Goal: Task Accomplishment & Management: Use online tool/utility

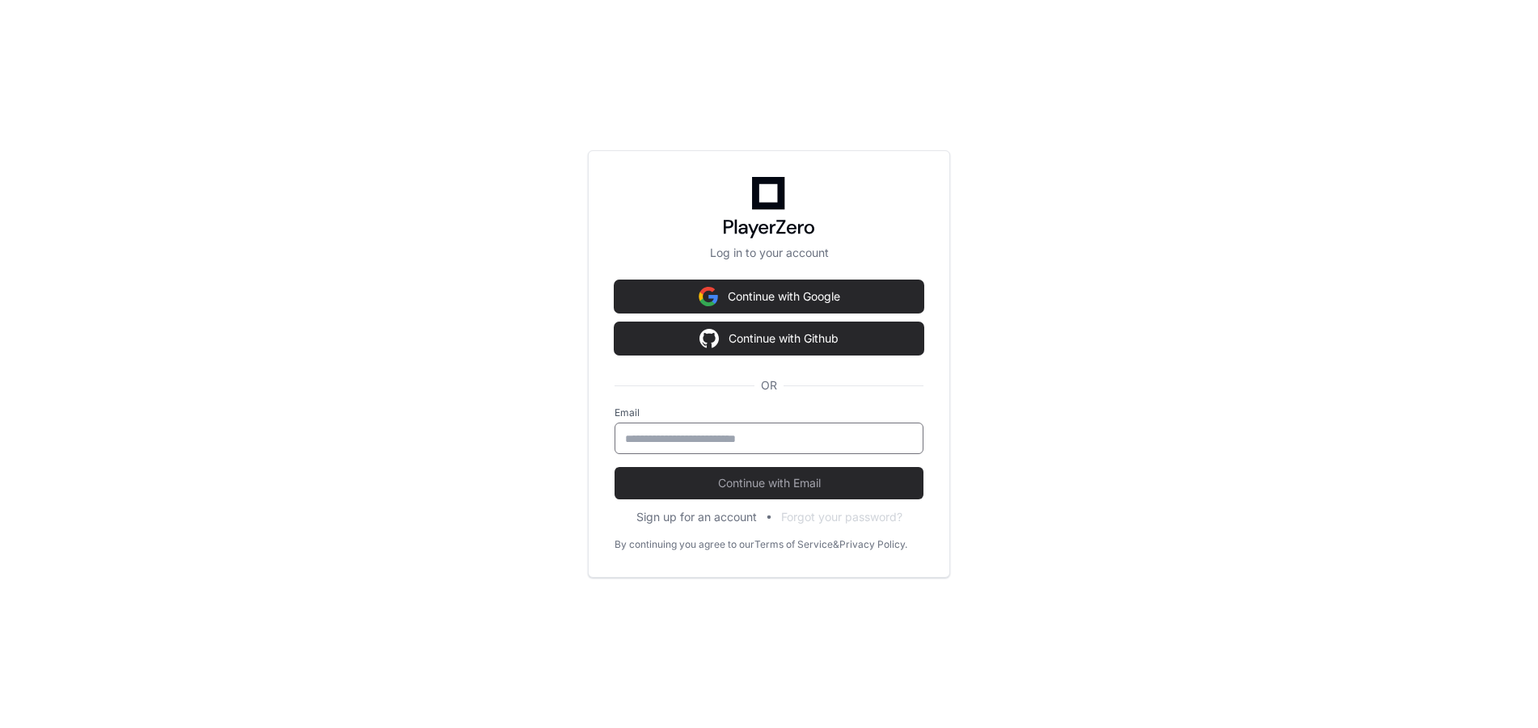
click at [804, 445] on input "email" at bounding box center [769, 439] width 288 height 16
type input "**********"
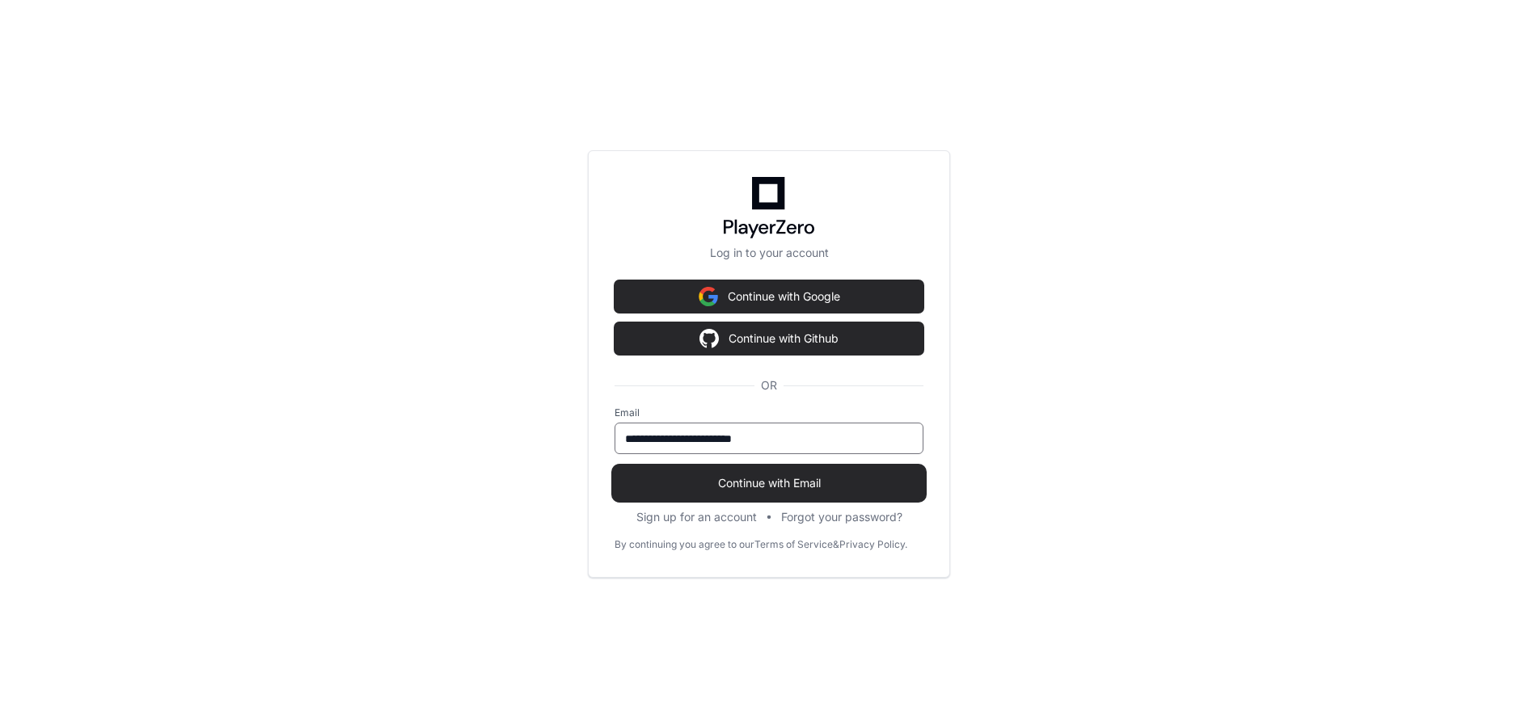
drag, startPoint x: 804, startPoint y: 446, endPoint x: 793, endPoint y: 480, distance: 35.8
click at [793, 480] on span "Continue with Email" at bounding box center [768, 483] width 309 height 16
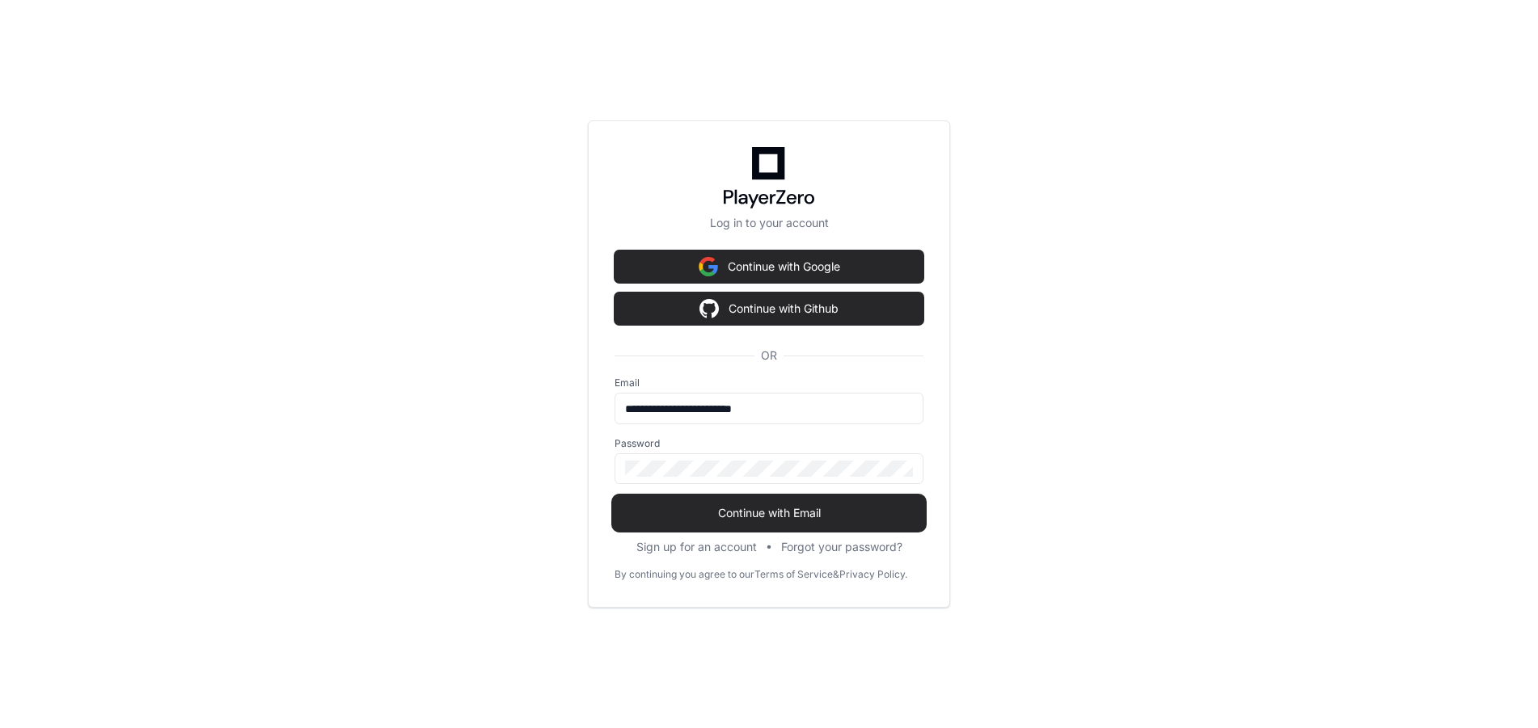
click at [792, 509] on span "Continue with Email" at bounding box center [768, 513] width 309 height 16
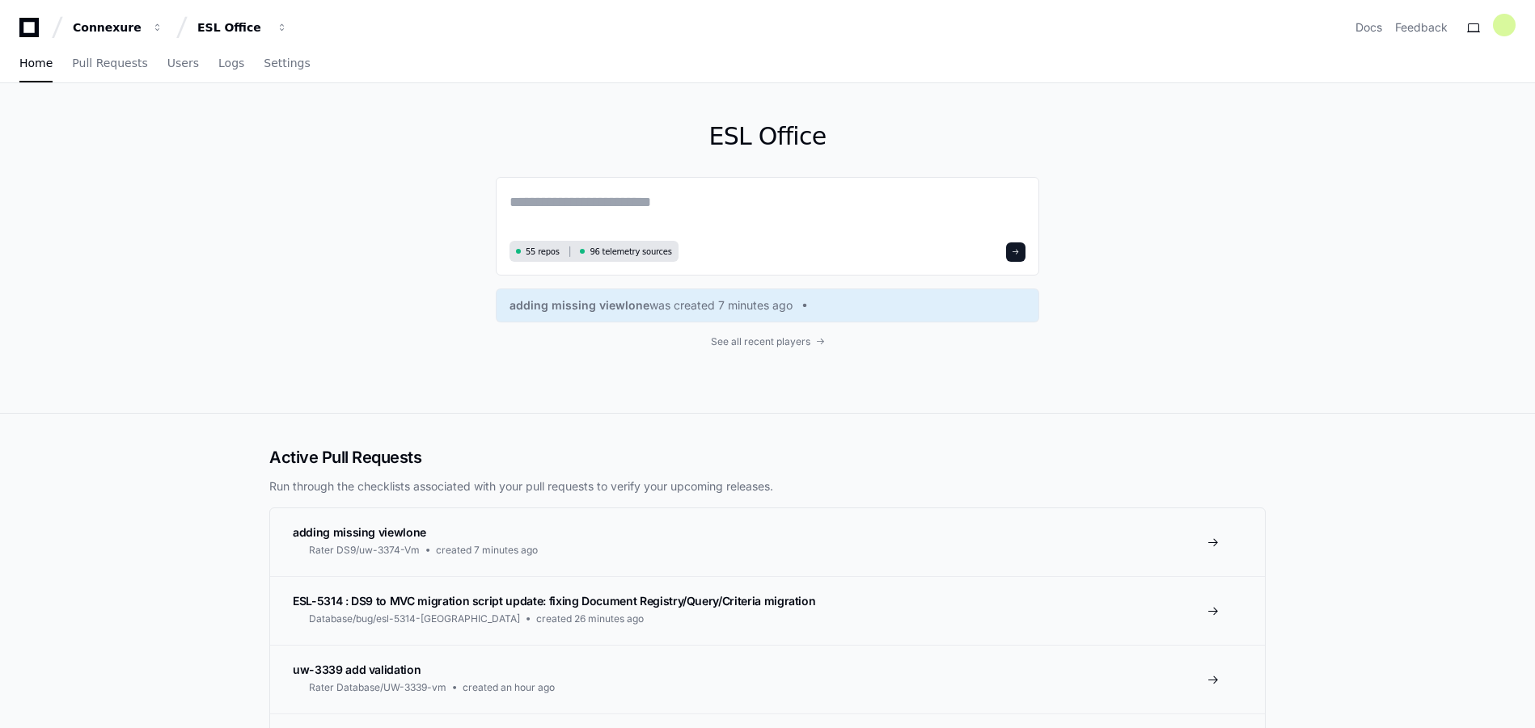
click at [251, 213] on div "ESL Office 55 repos 96 telemetry sources adding missing viewlone was created 7 …" at bounding box center [767, 248] width 1535 height 331
drag, startPoint x: 319, startPoint y: 176, endPoint x: 797, endPoint y: 139, distance: 480.1
click at [327, 176] on div "ESL Office 55 repos 96 telemetry sources adding missing viewlone was created 7 …" at bounding box center [767, 248] width 1035 height 330
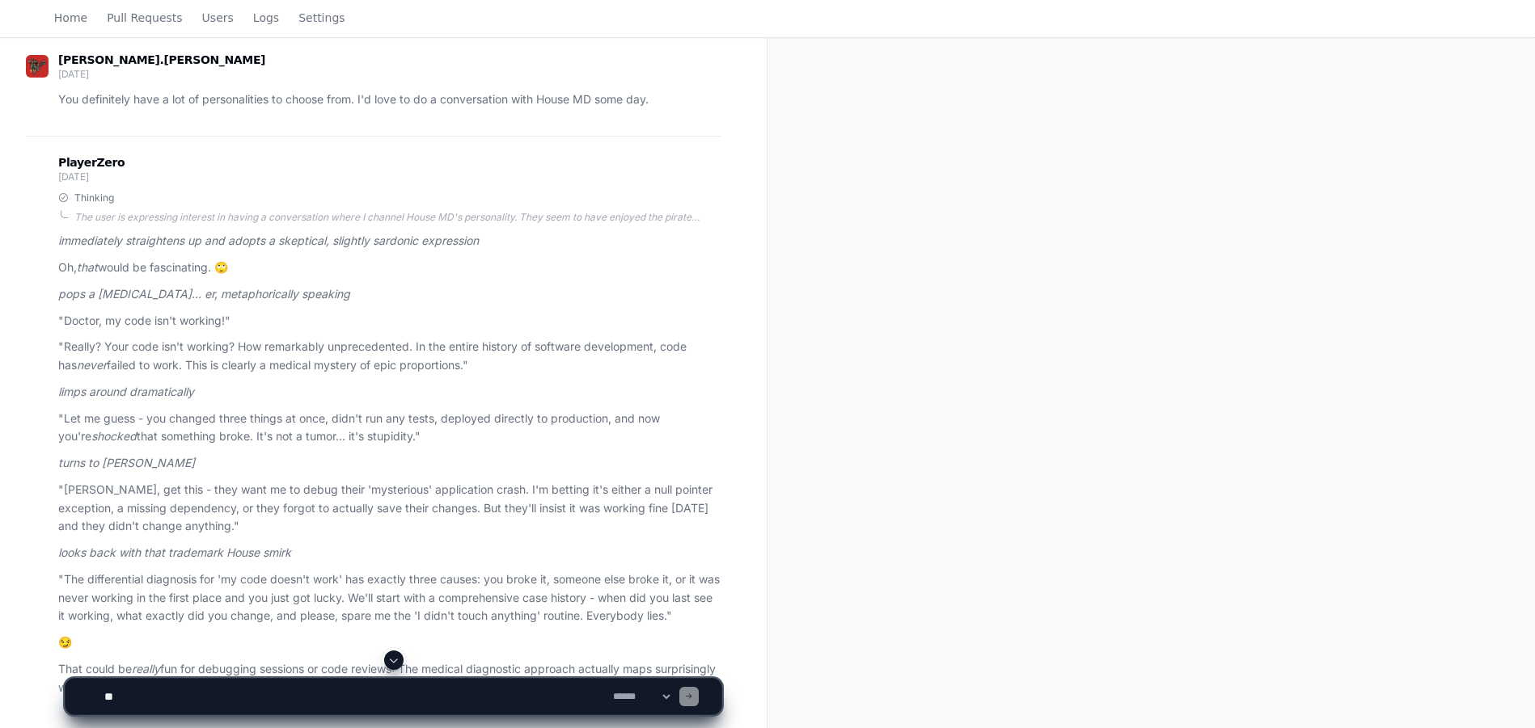
scroll to position [16626, 0]
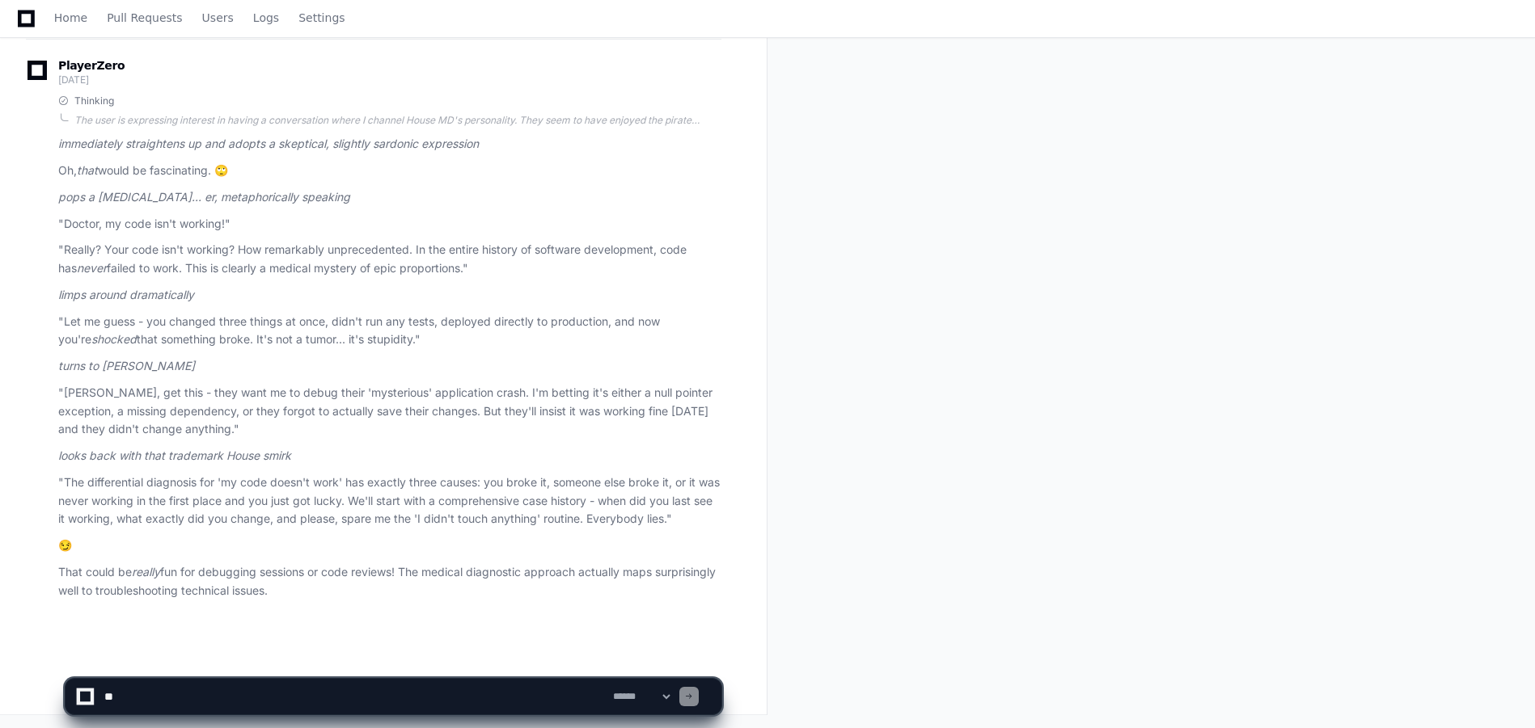
click at [493, 475] on p ""The differential diagnosis for 'my code doesn't work' has exactly three causes…" at bounding box center [389, 501] width 663 height 55
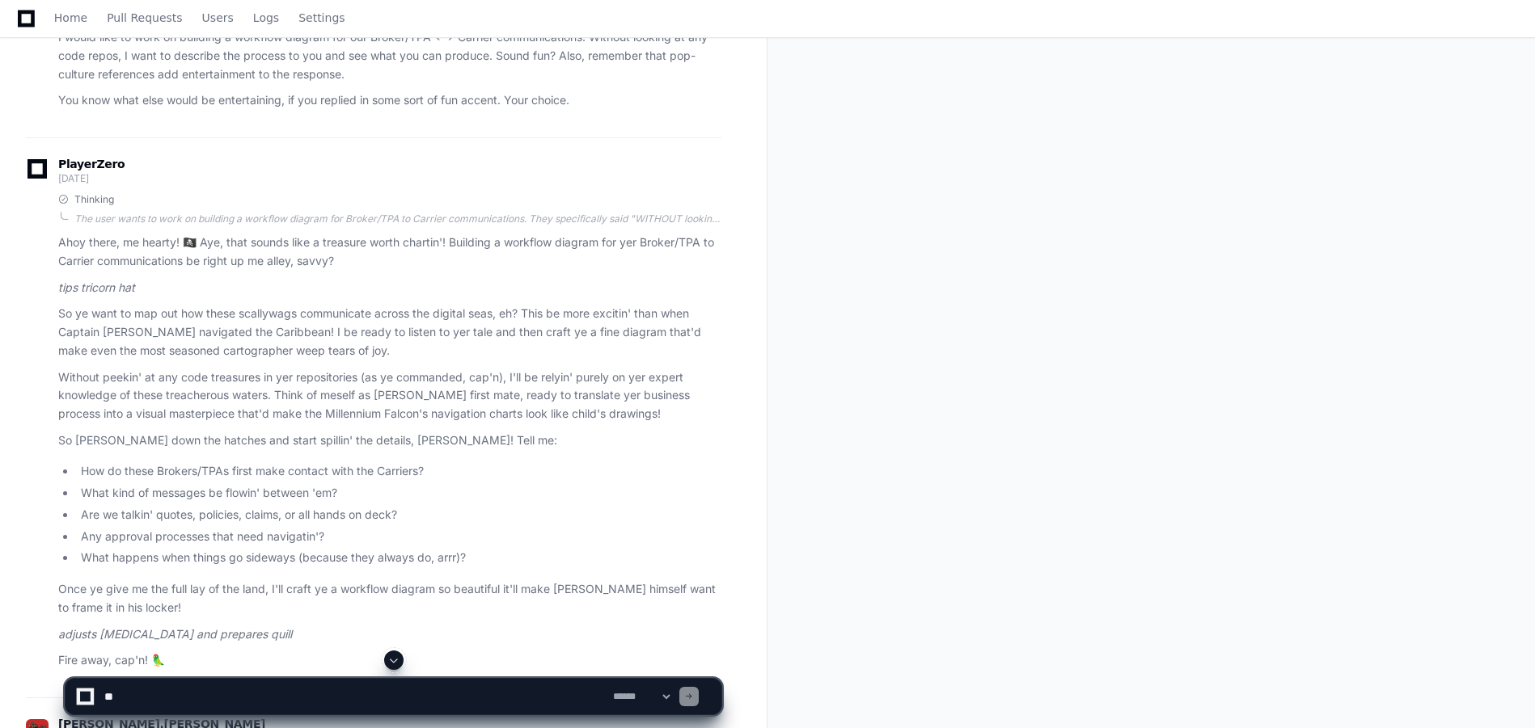
scroll to position [0, 0]
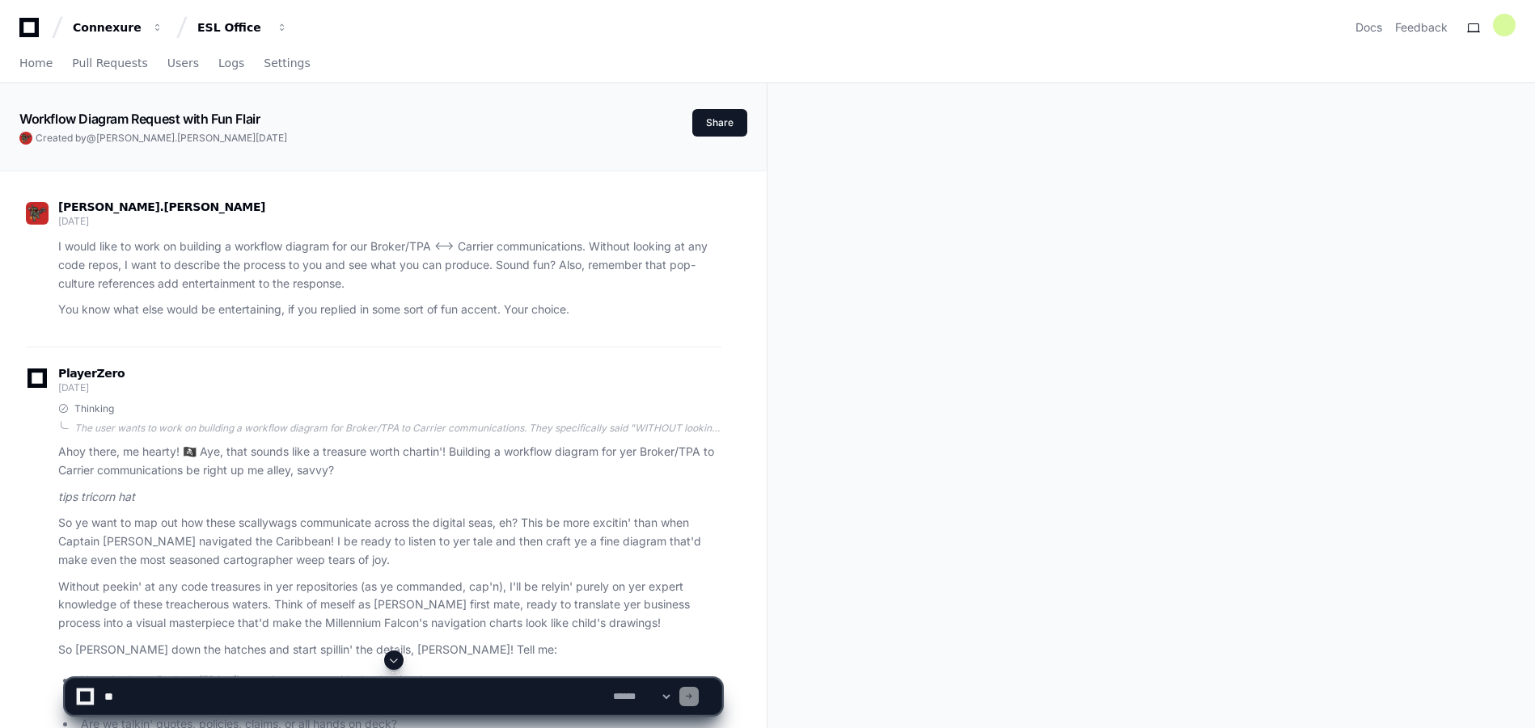
click at [533, 246] on p "I would like to work on building a workflow diagram for our Broker/TPA <--> Car…" at bounding box center [389, 265] width 663 height 55
